Goal: Transaction & Acquisition: Book appointment/travel/reservation

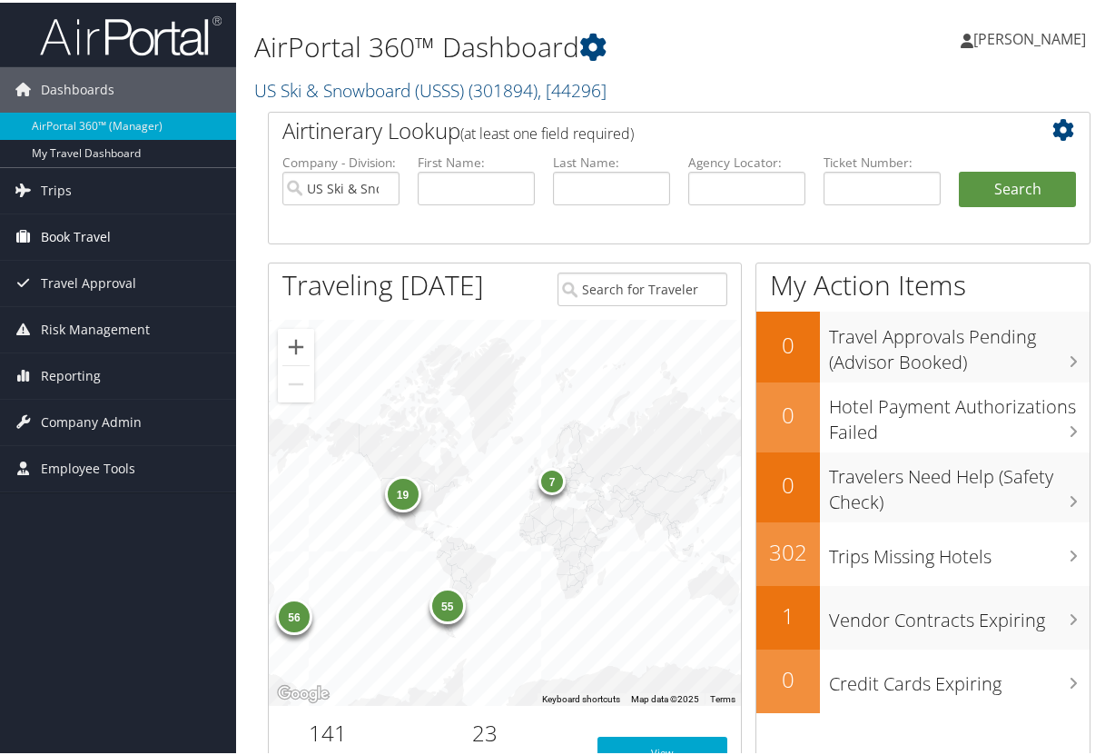
click at [82, 236] on span "Book Travel" at bounding box center [76, 234] width 70 height 45
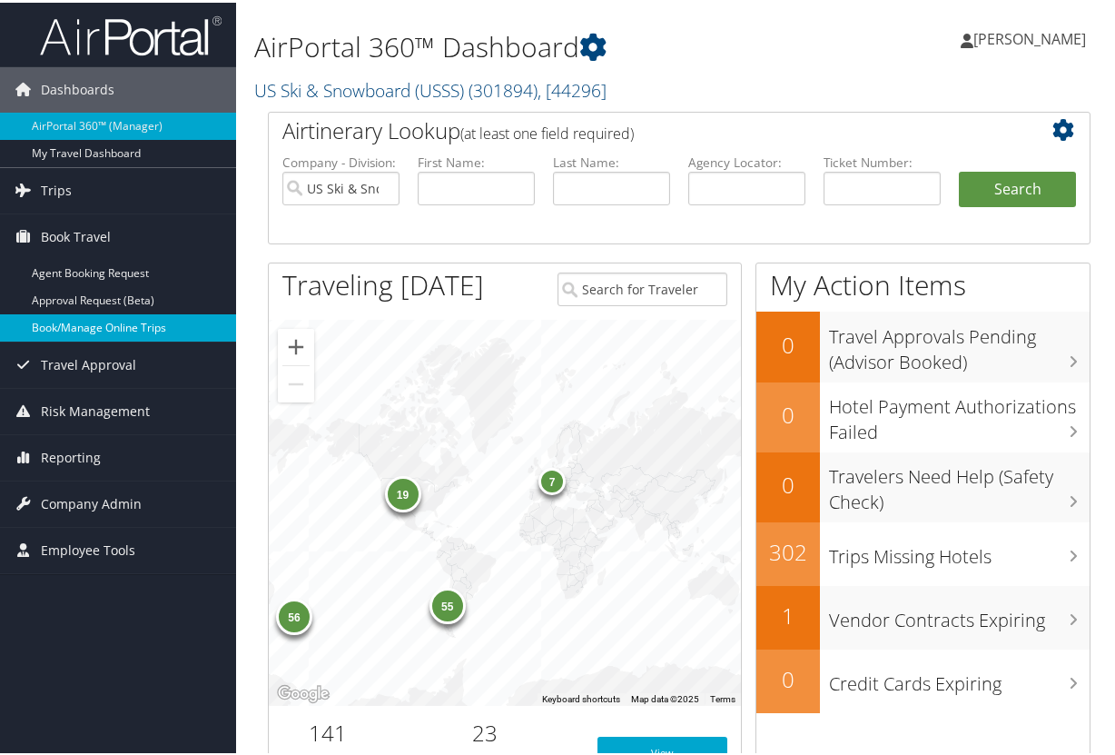
click at [67, 323] on link "Book/Manage Online Trips" at bounding box center [118, 325] width 236 height 27
